Goal: Task Accomplishment & Management: Use online tool/utility

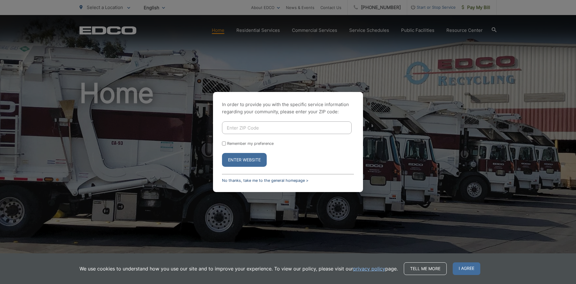
click at [284, 178] on link "No thanks, take me to the general homepage >" at bounding box center [265, 180] width 86 height 5
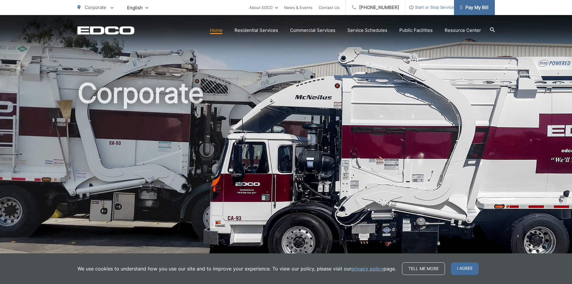
click at [472, 12] on link "Pay My Bill" at bounding box center [474, 7] width 41 height 15
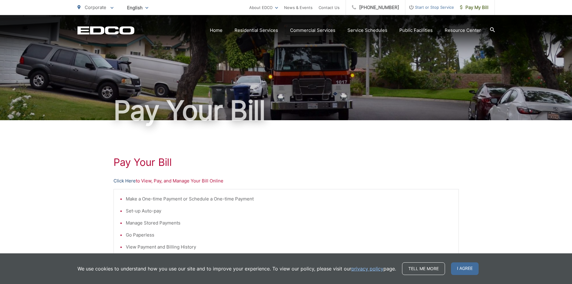
click at [124, 183] on link "Click Here" at bounding box center [124, 180] width 22 height 7
